Goal: Browse casually: Explore the website without a specific task or goal

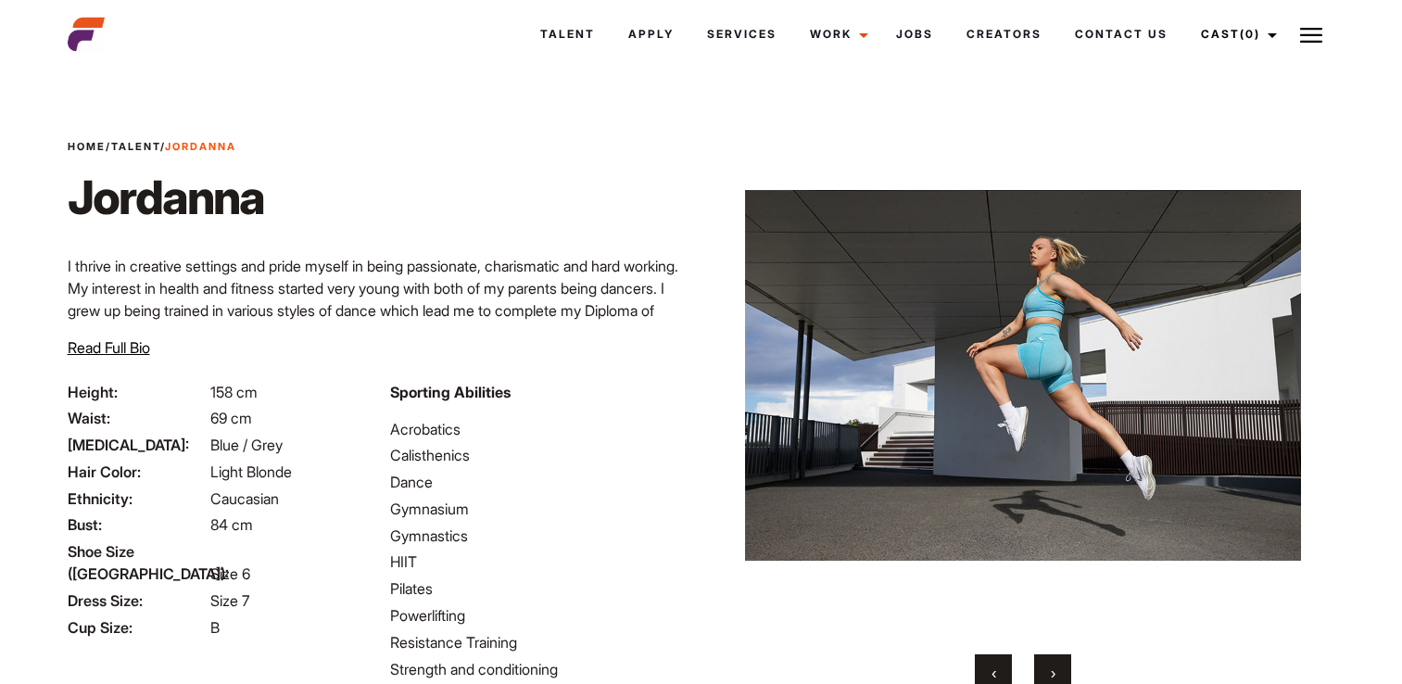
scroll to position [69, 0]
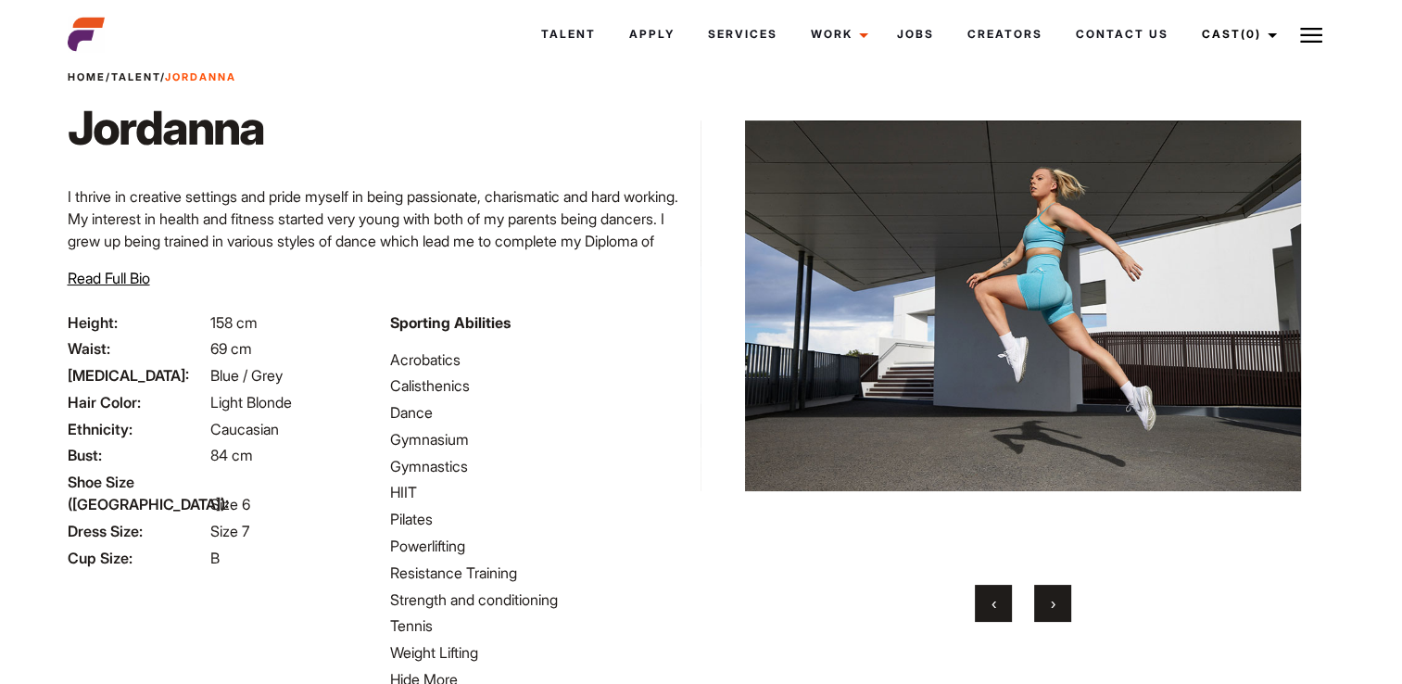
click at [685, 98] on div "Home / Talent / Jordanna Jordanna I thrive in creative settings and pride mysel…" at bounding box center [379, 190] width 645 height 242
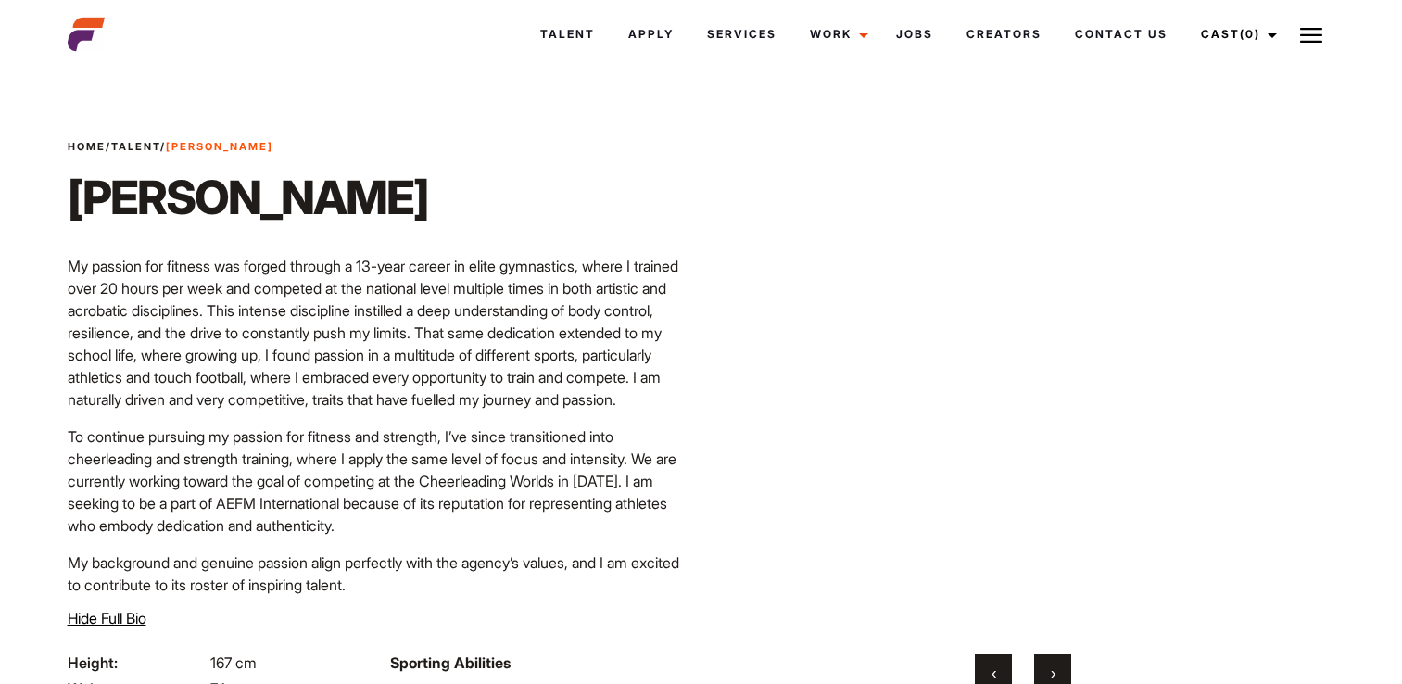
scroll to position [102, 0]
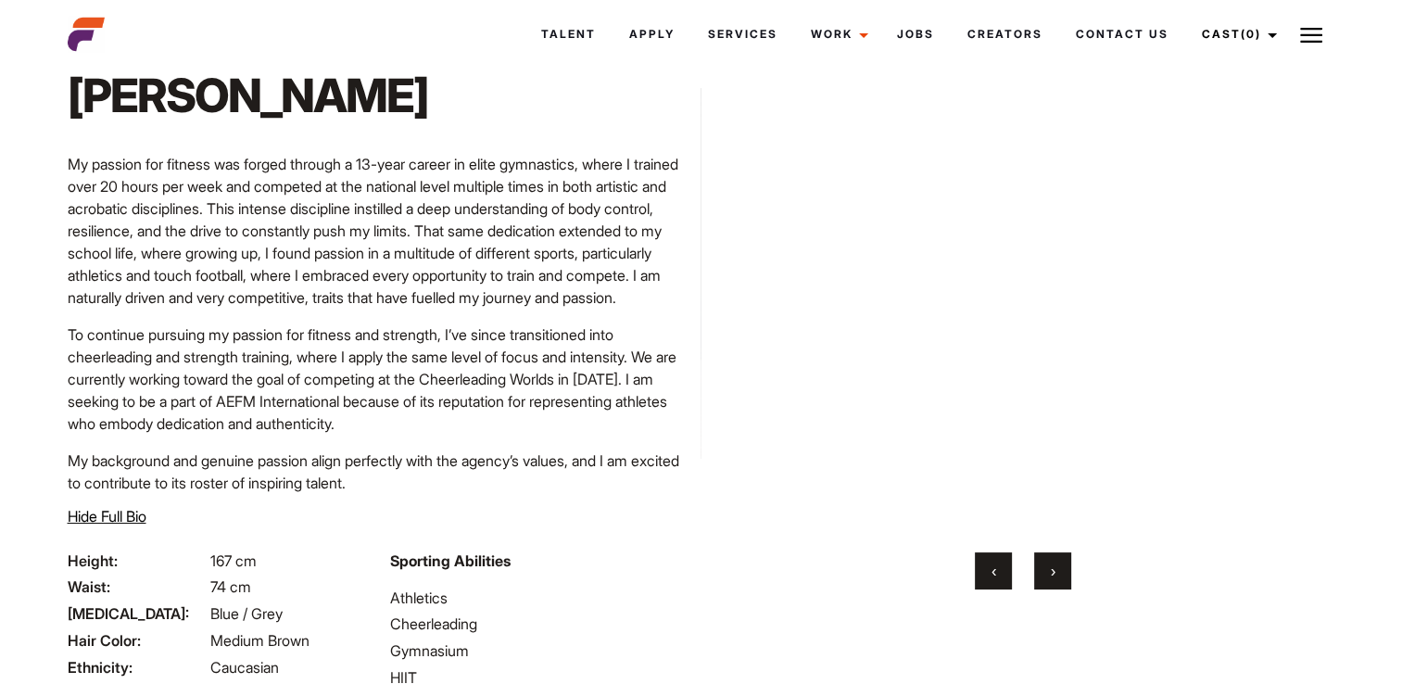
click at [781, 269] on video "Your browser does not support the video tag." at bounding box center [1022, 273] width 556 height 513
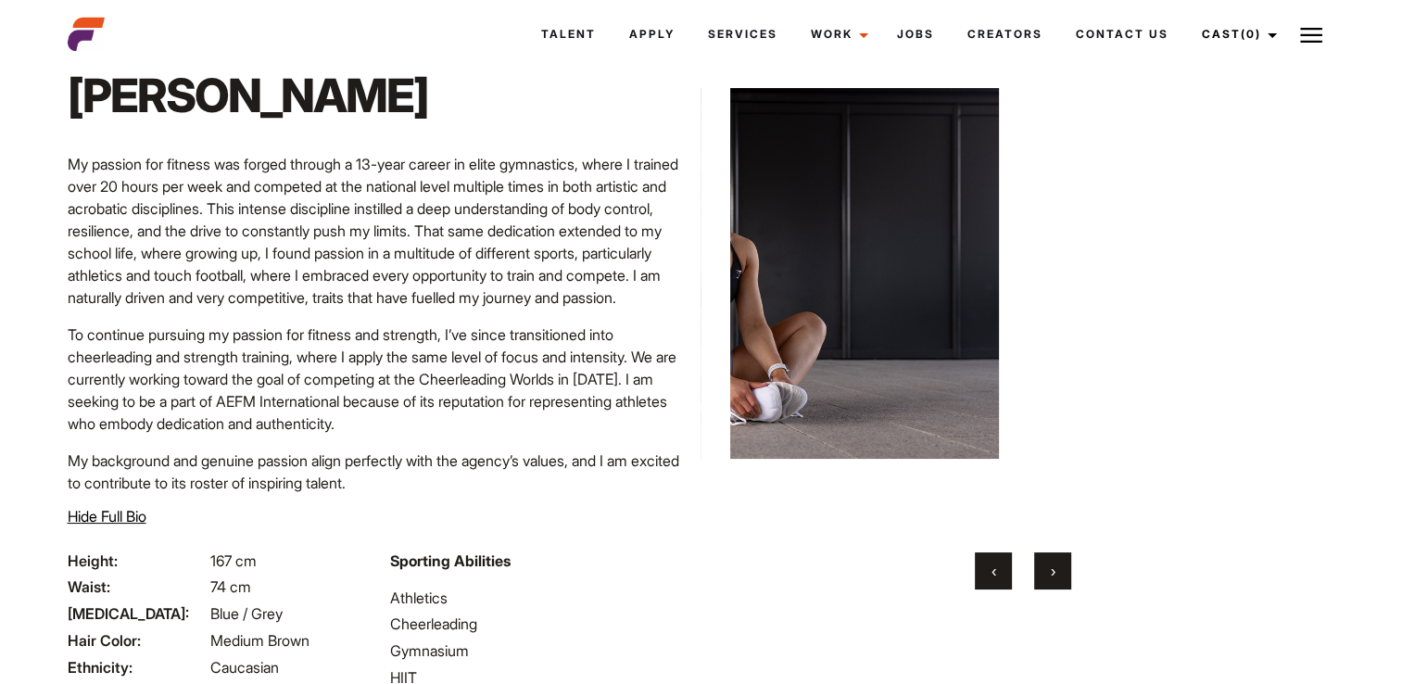
drag, startPoint x: 778, startPoint y: 269, endPoint x: 1320, endPoint y: 276, distance: 542.1
click at [1351, 276] on video "Your browser does not support the video tag." at bounding box center [1295, 273] width 556 height 513
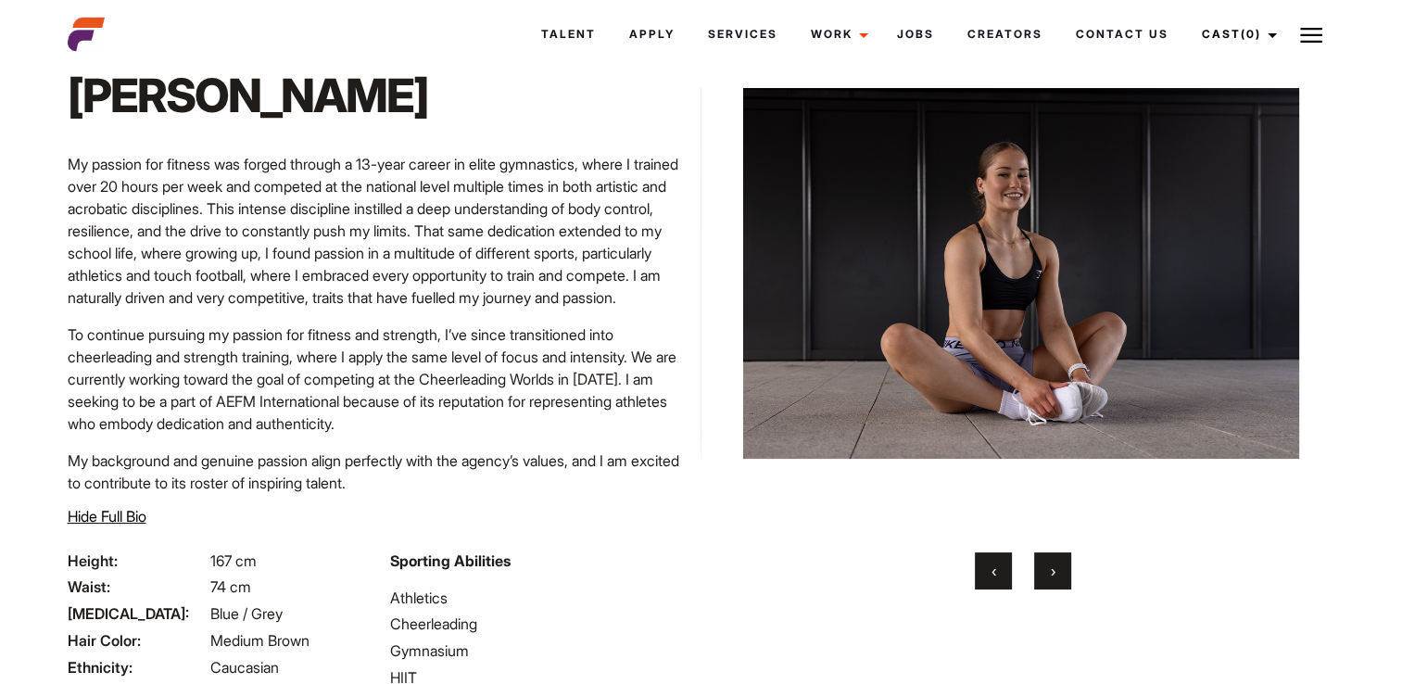
click at [997, 283] on img at bounding box center [1021, 273] width 556 height 513
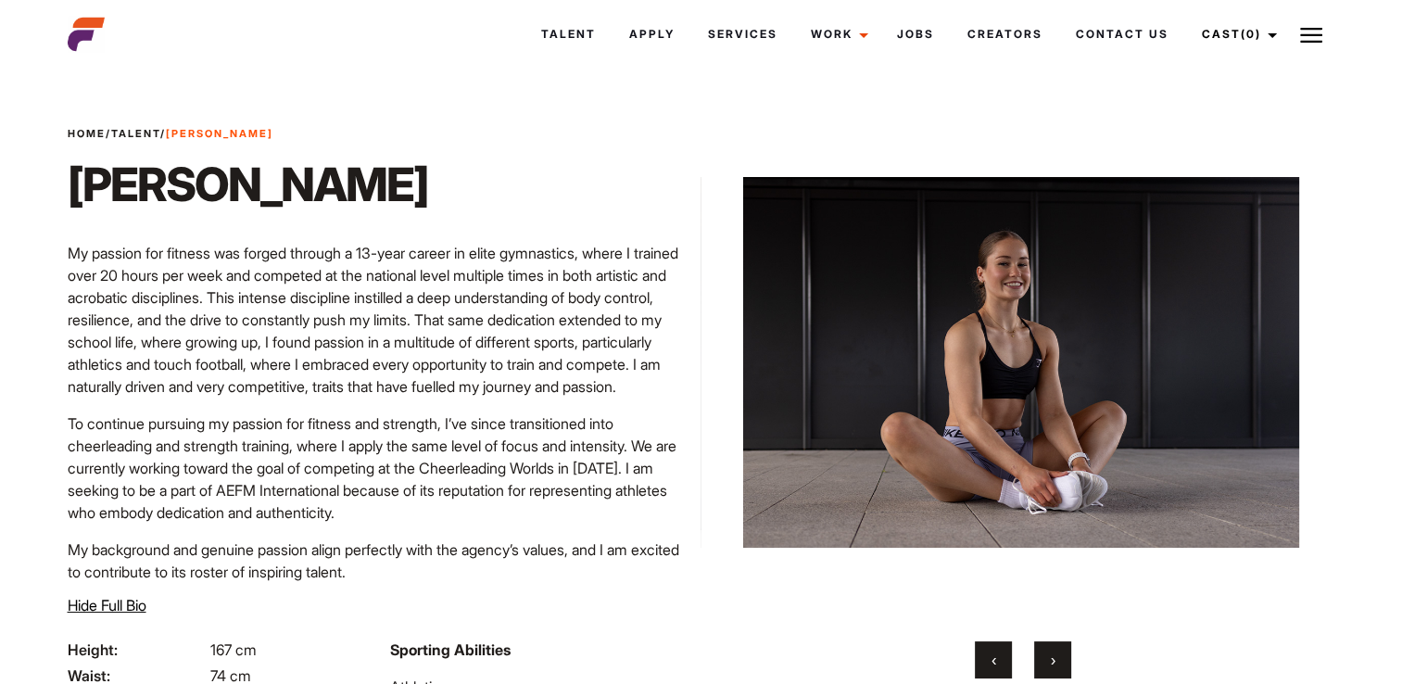
scroll to position [9, 0]
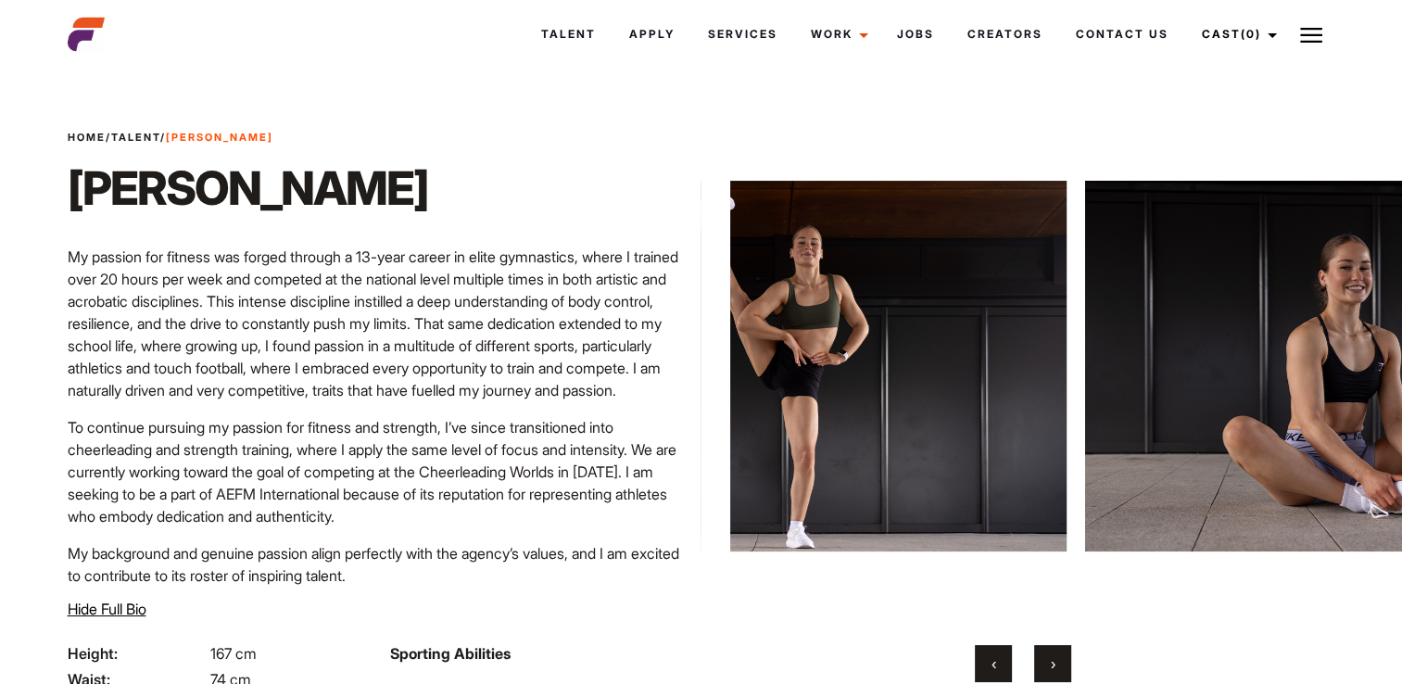
drag, startPoint x: 984, startPoint y: 402, endPoint x: 1338, endPoint y: 402, distance: 353.9
click at [1338, 402] on img at bounding box center [1363, 365] width 556 height 513
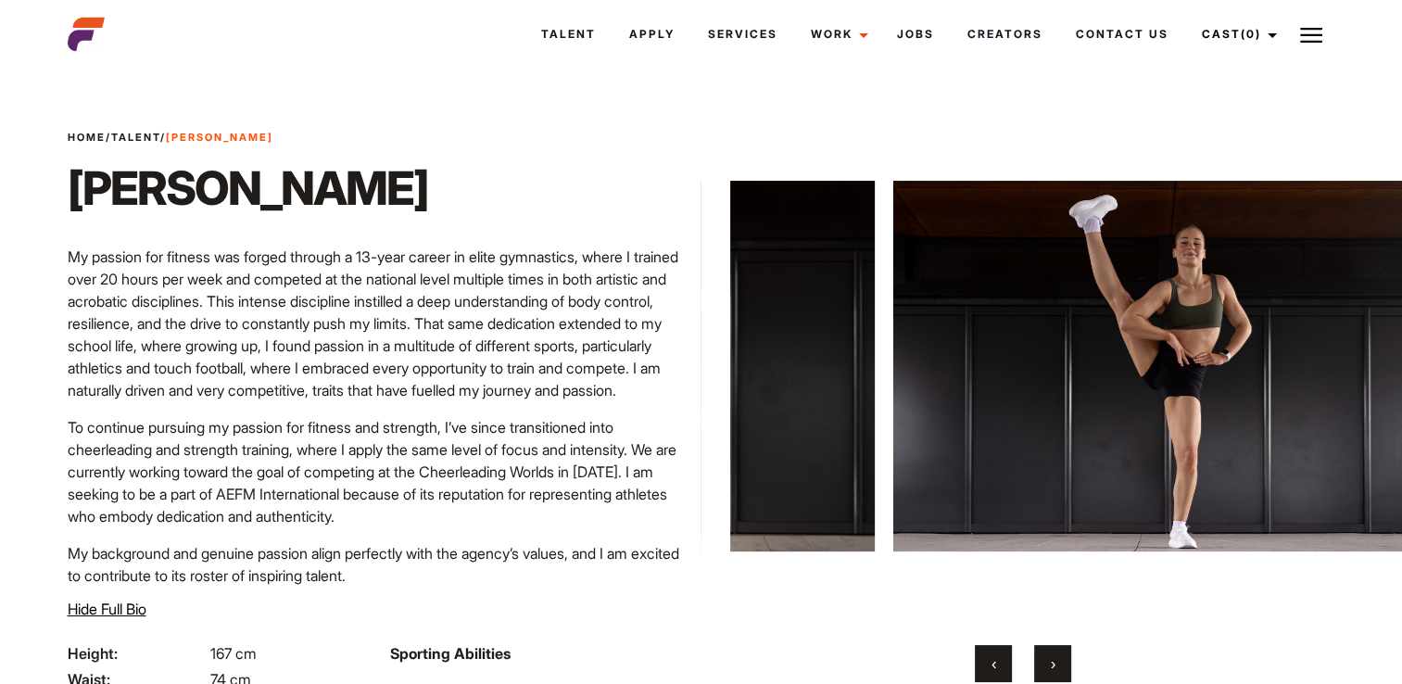
drag, startPoint x: 1004, startPoint y: 376, endPoint x: 1242, endPoint y: 385, distance: 237.4
click at [1244, 385] on img at bounding box center [1171, 365] width 556 height 513
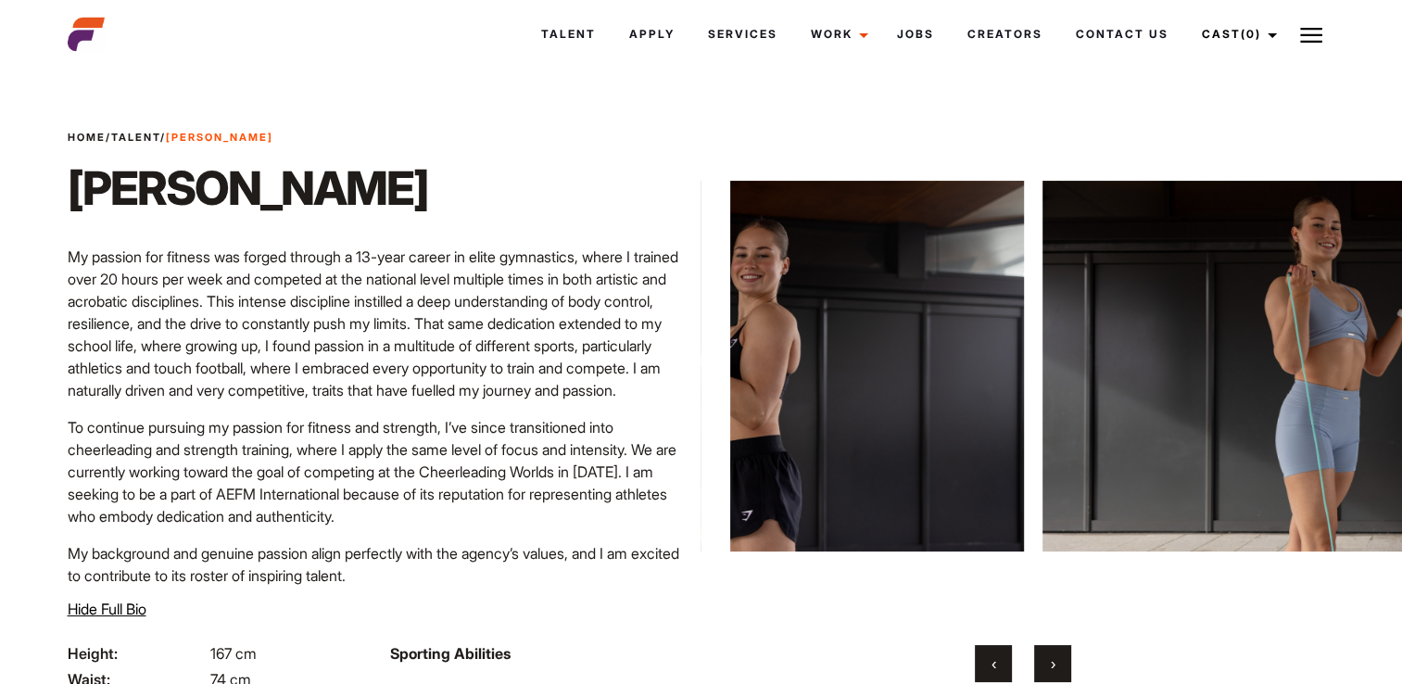
drag, startPoint x: 943, startPoint y: 380, endPoint x: 1271, endPoint y: 388, distance: 328.1
click at [1267, 390] on img at bounding box center [1320, 365] width 556 height 513
